Goal: Task Accomplishment & Management: Manage account settings

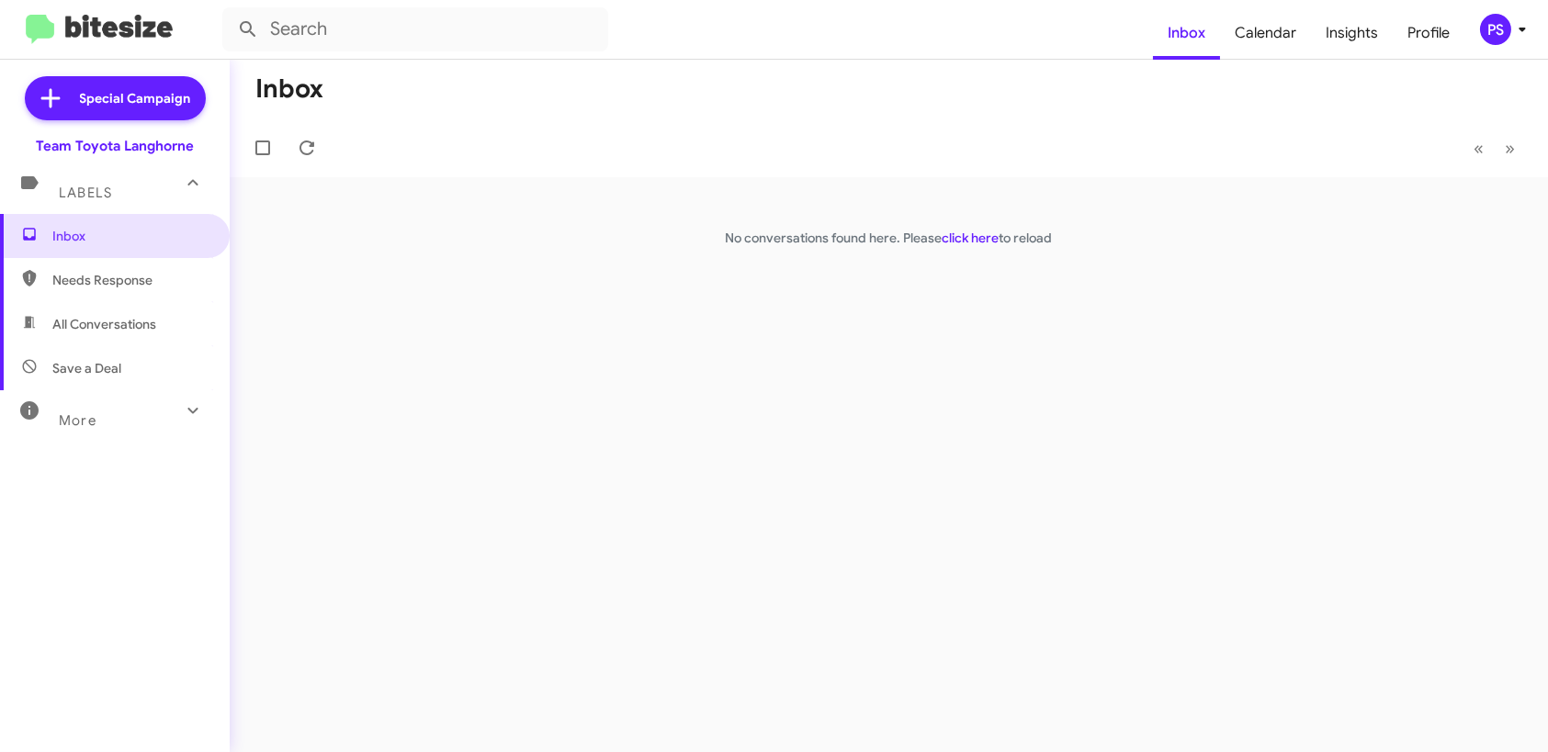
click at [1495, 58] on mat-toolbar "Inbox Calendar Insights Profile PS" at bounding box center [774, 29] width 1548 height 59
click at [1511, 38] on icon at bounding box center [1522, 29] width 22 height 22
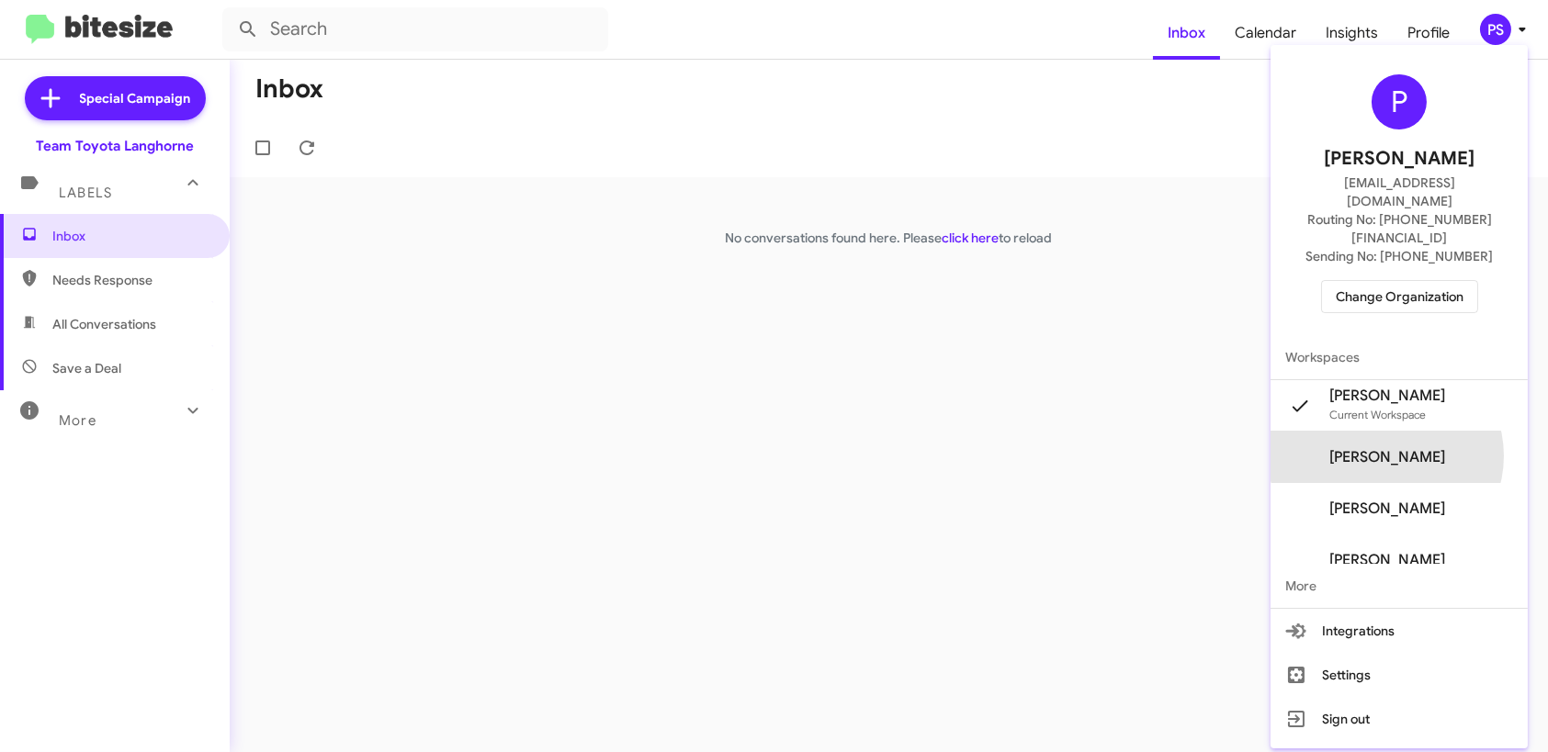
click at [1420, 448] on span "[PERSON_NAME]" at bounding box center [1387, 457] width 116 height 18
